Goal: Find specific page/section: Find specific page/section

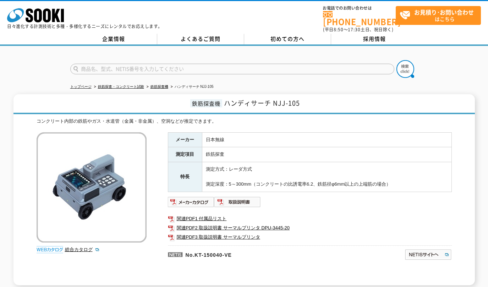
click at [102, 64] on input "text" at bounding box center [232, 69] width 324 height 11
paste input "テンションメーター"
type input "テンションメーター"
click at [407, 65] on img at bounding box center [406, 69] width 18 height 18
